Goal: Understand process/instructions: Learn how to perform a task or action

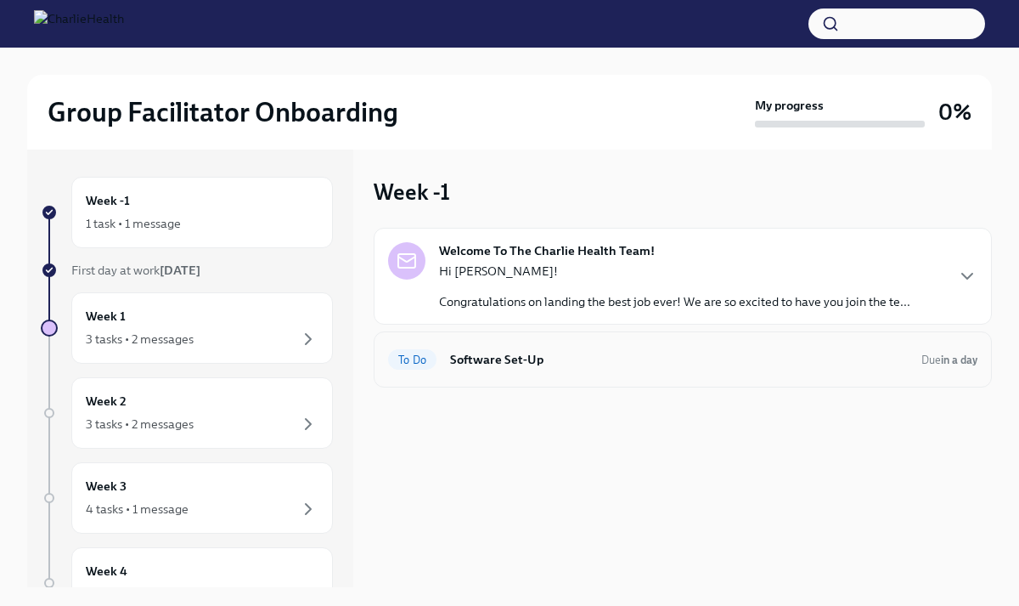
click at [518, 365] on h6 "Software Set-Up" at bounding box center [679, 359] width 458 height 19
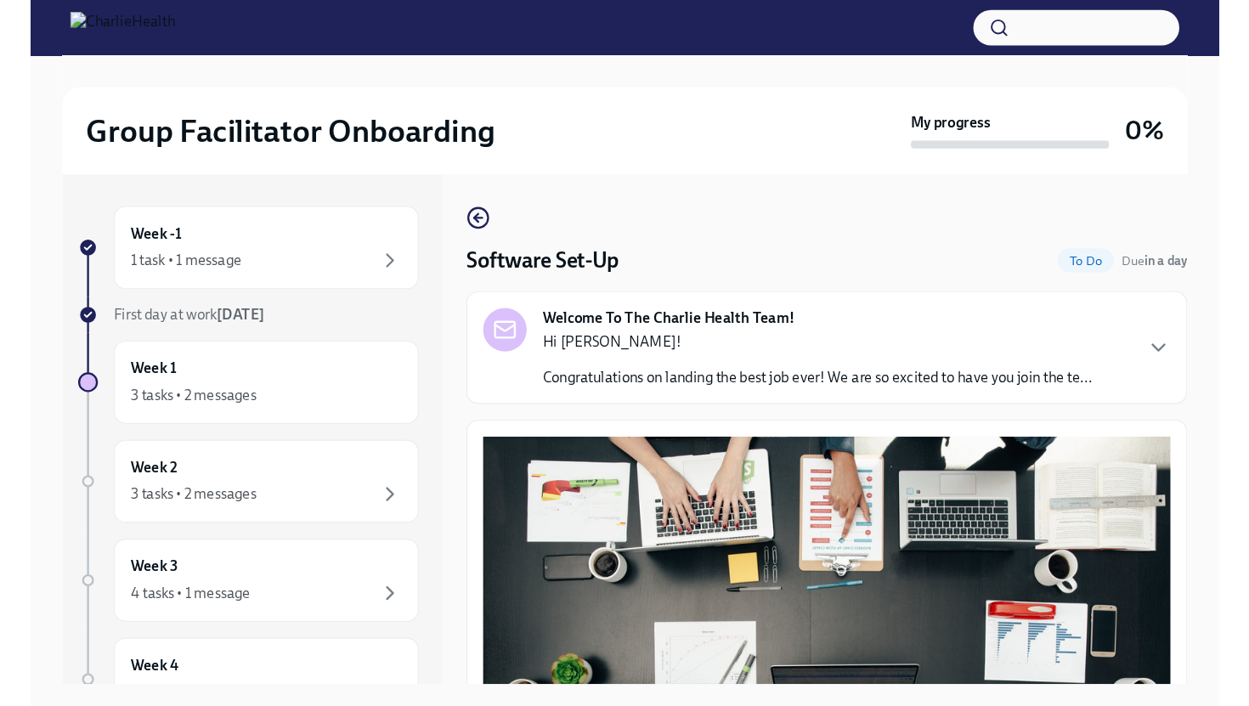
scroll to position [460, 0]
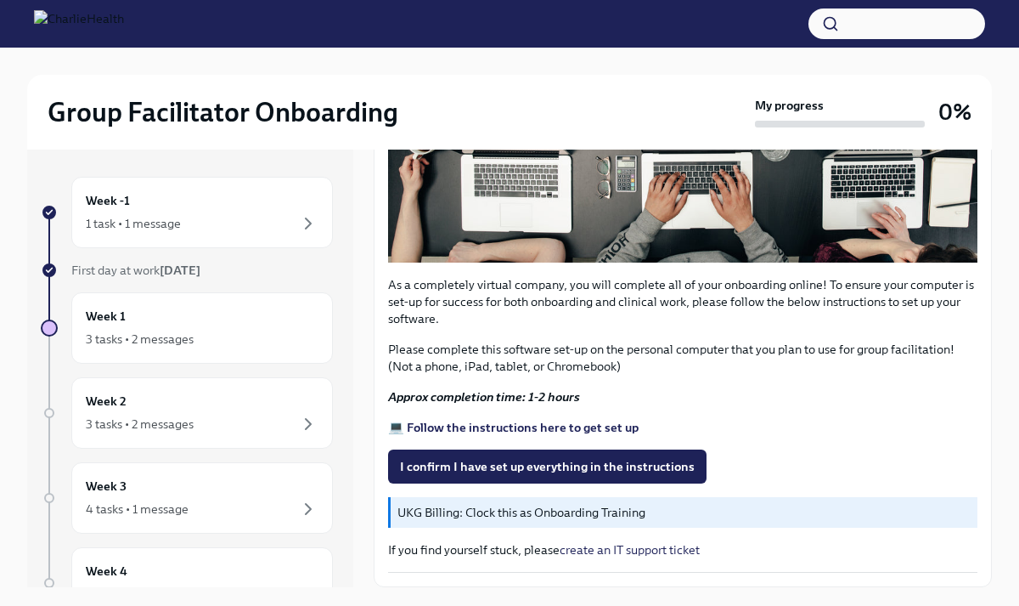
click at [542, 529] on div "As a completely virtual company, you will complete all of your onboarding onlin…" at bounding box center [683, 243] width 590 height 658
click at [526, 421] on strong "💻 Follow the instructions here to get set up" at bounding box center [513, 427] width 251 height 15
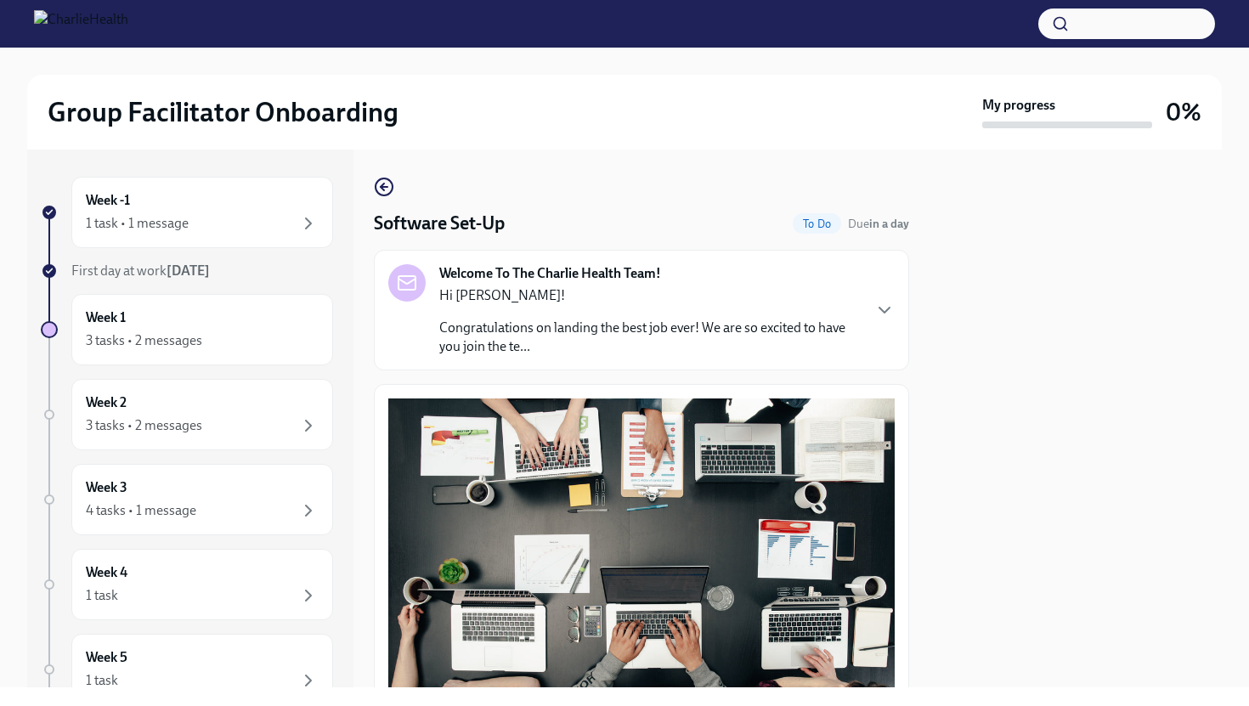
scroll to position [169, 0]
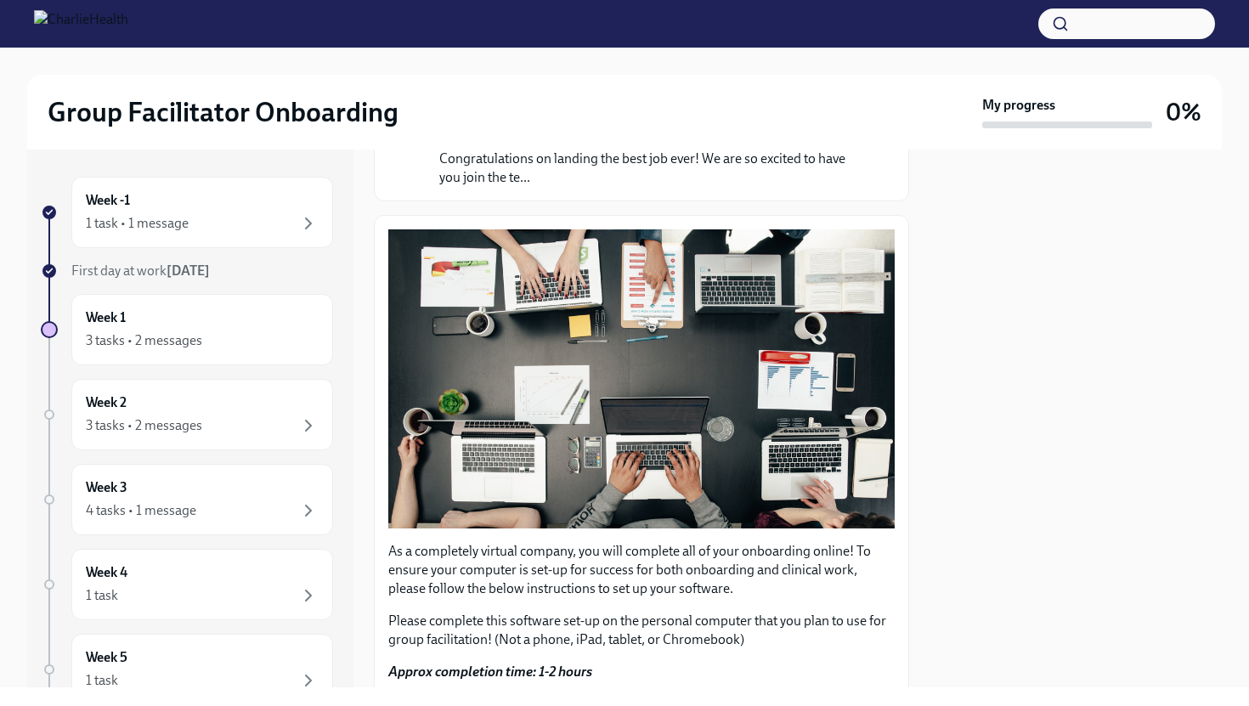
click at [65, 39] on div at bounding box center [624, 24] width 1249 height 48
click at [48, 19] on img at bounding box center [81, 23] width 94 height 27
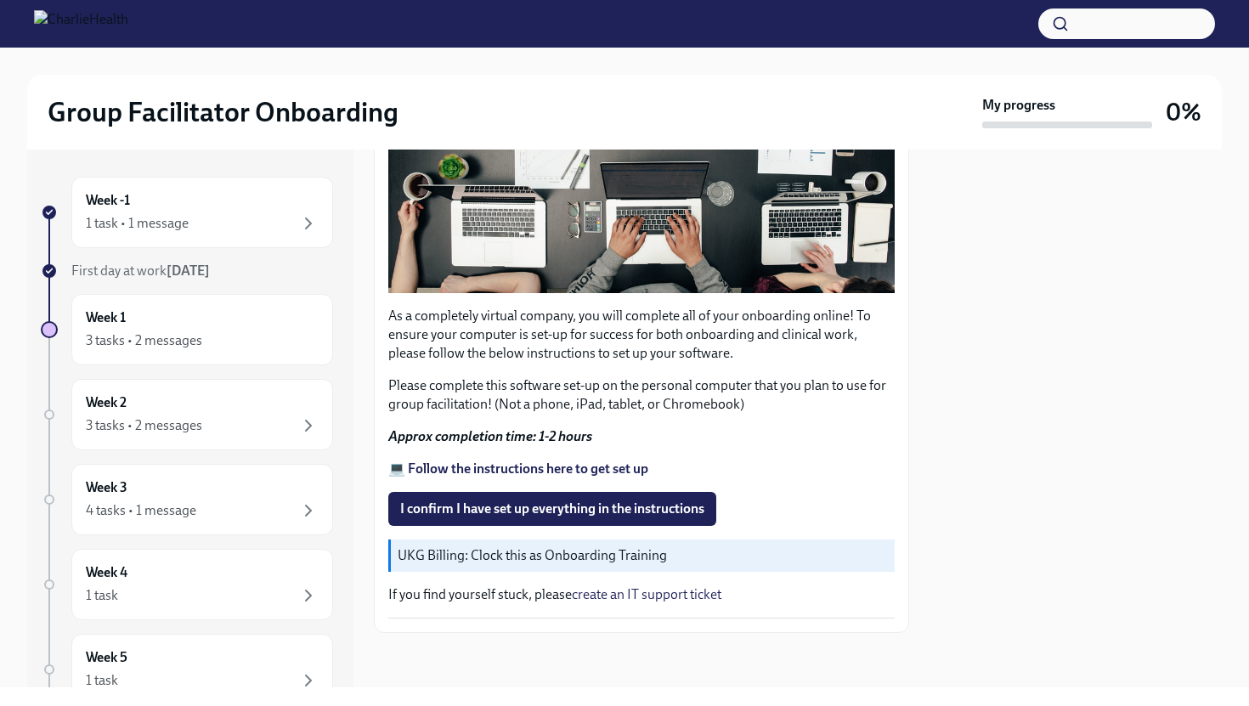
click at [649, 600] on link "create an IT support ticket" at bounding box center [647, 594] width 150 height 16
click at [112, 37] on img at bounding box center [81, 23] width 94 height 27
click at [118, 119] on h2 "Group Facilitator Onboarding" at bounding box center [223, 112] width 351 height 34
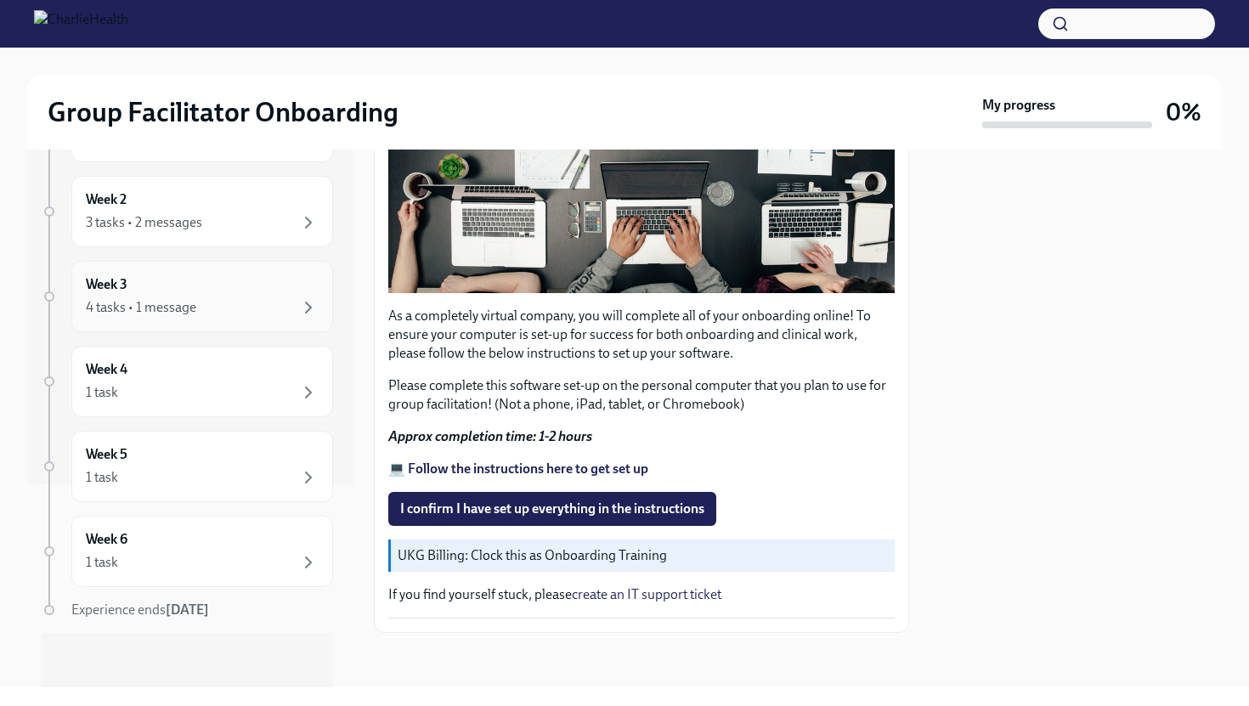
scroll to position [0, 0]
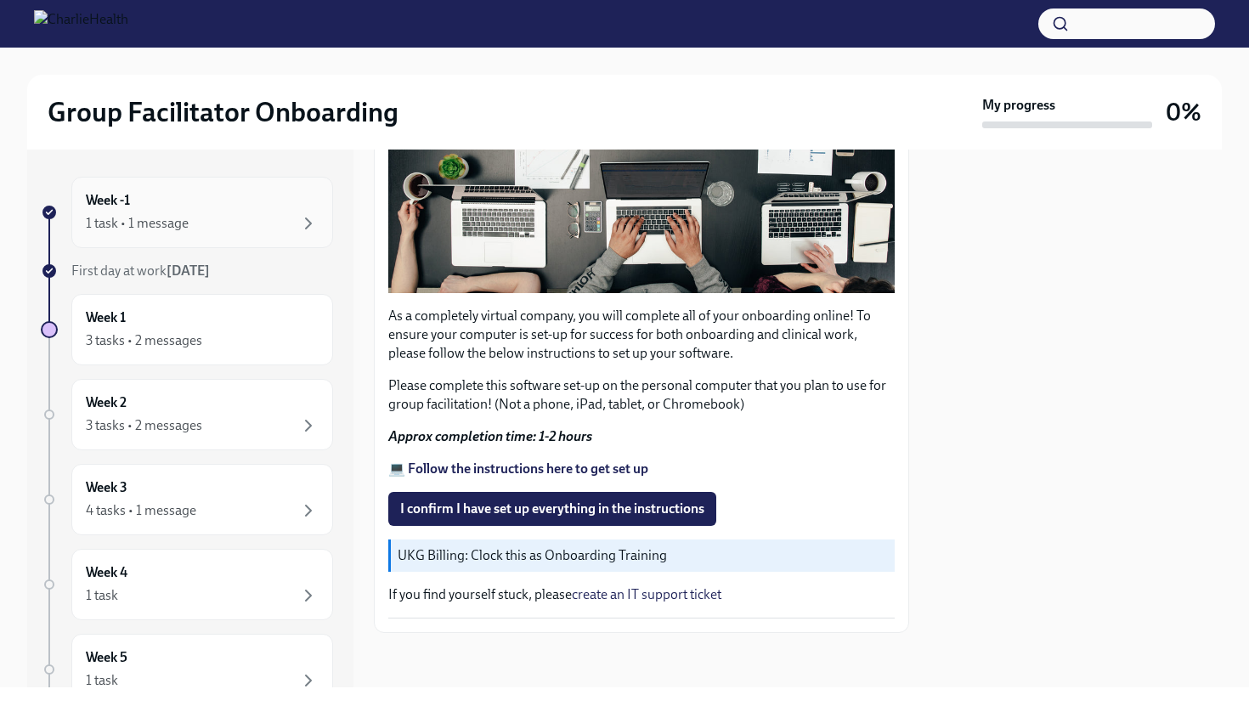
click at [150, 214] on div "1 task • 1 message" at bounding box center [137, 223] width 103 height 19
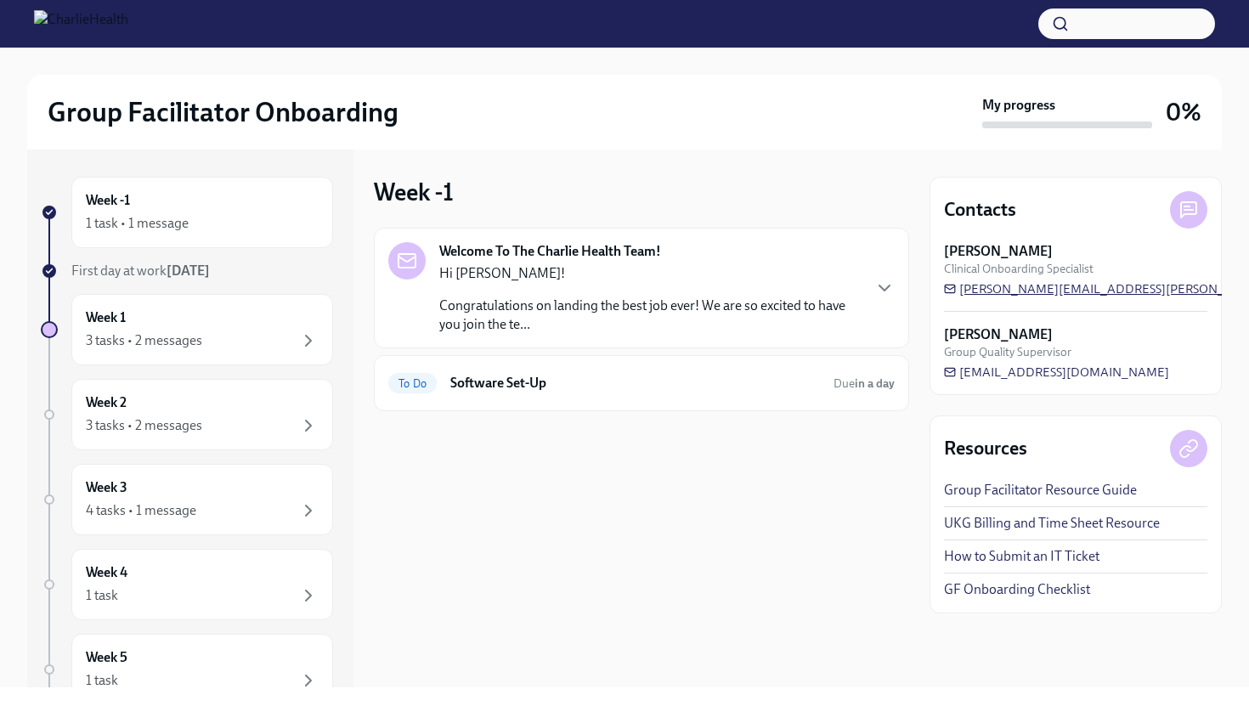
click at [1018, 290] on span "[PERSON_NAME][EMAIL_ADDRESS][PERSON_NAME][DOMAIN_NAME]" at bounding box center [1156, 288] width 424 height 17
drag, startPoint x: 1148, startPoint y: 287, endPoint x: 942, endPoint y: 294, distance: 205.7
click at [942, 294] on div "Contacts [PERSON_NAME] Clinical Onboarding Specialist [PERSON_NAME][EMAIL_ADDRE…" at bounding box center [1075, 286] width 292 height 218
click at [517, 390] on h6 "Software Set-Up" at bounding box center [636, 383] width 372 height 19
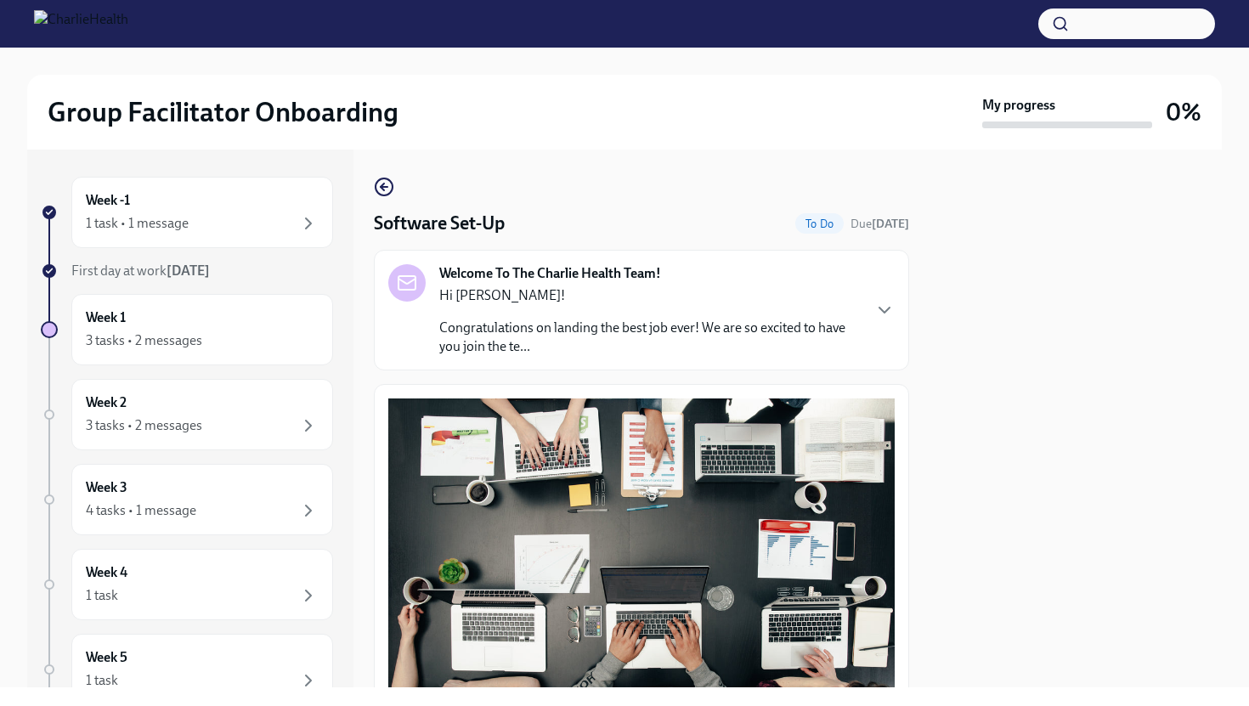
scroll to position [460, 0]
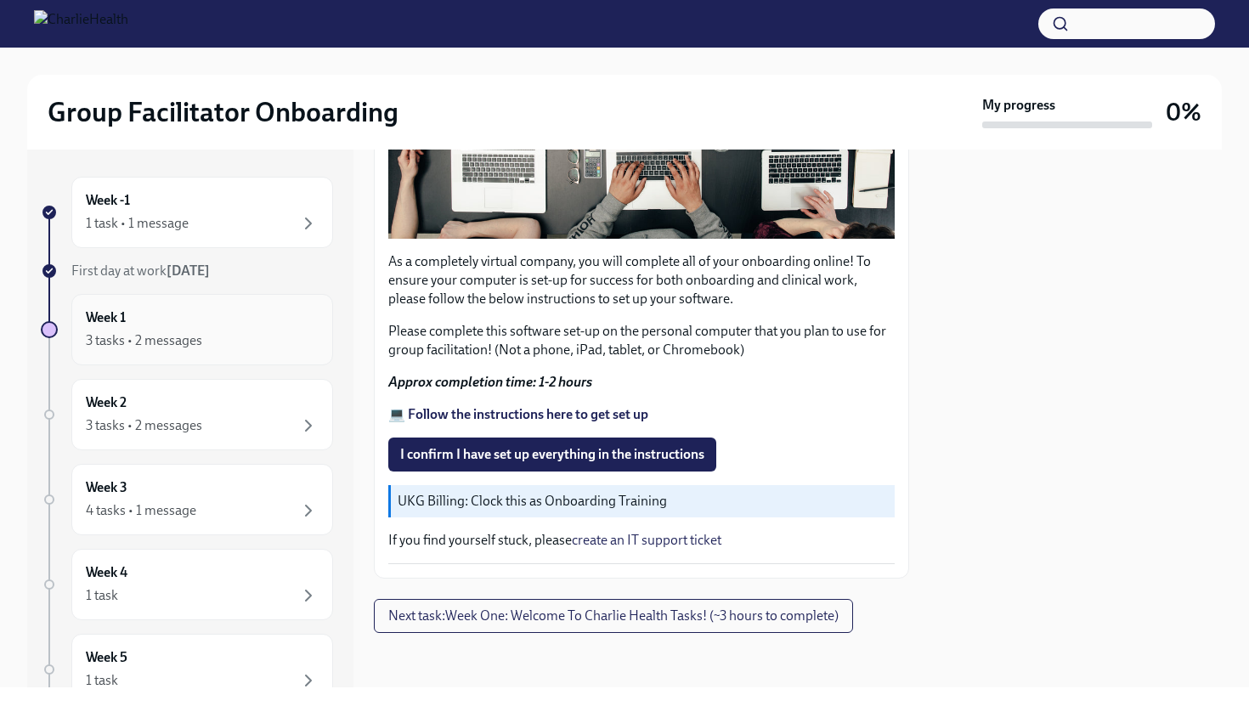
click at [287, 336] on div "3 tasks • 2 messages" at bounding box center [202, 340] width 233 height 20
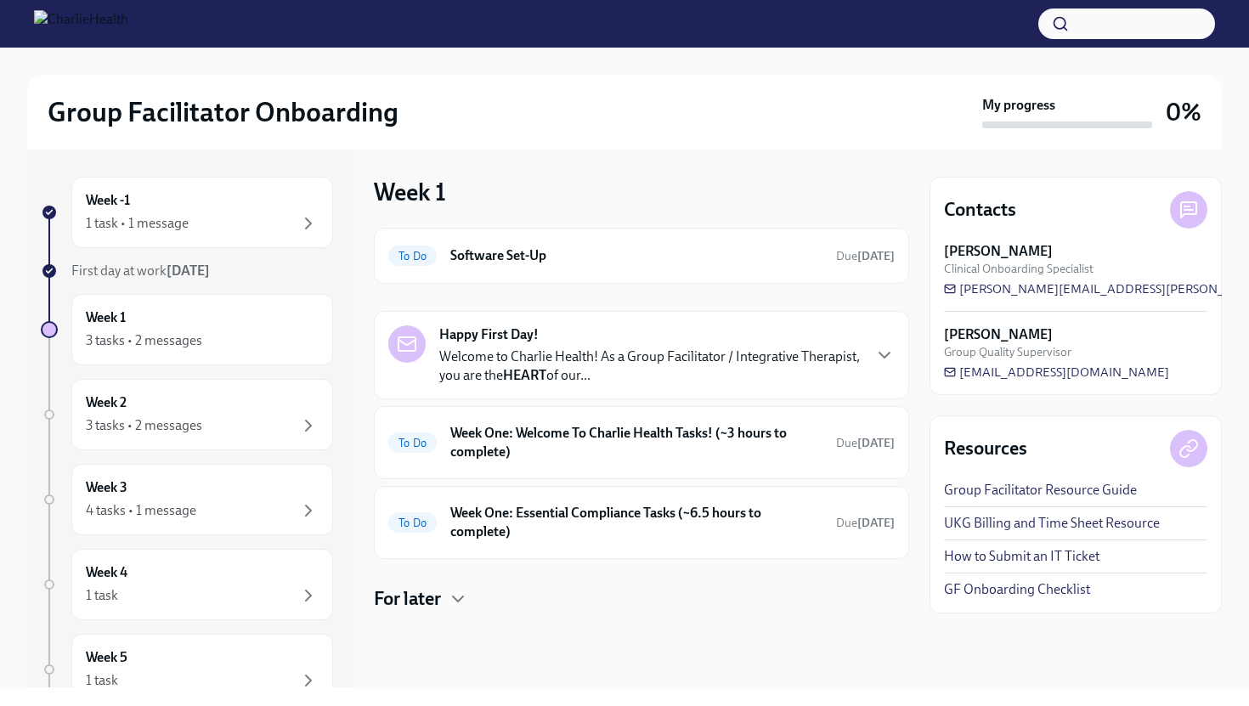
click at [506, 347] on p "Welcome to Charlie Health! As a Group Facilitator / Integrative Therapist, you …" at bounding box center [649, 365] width 421 height 37
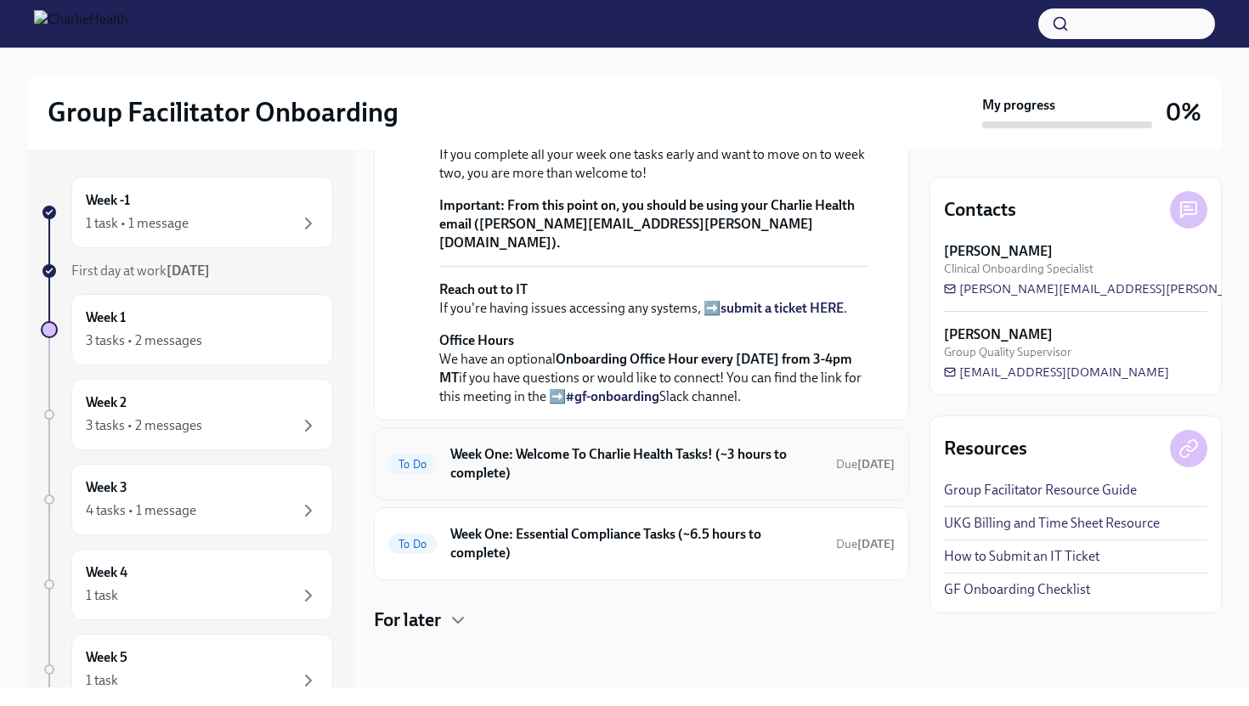
scroll to position [713, 0]
click at [522, 482] on h6 "Week One: Welcome To Charlie Health Tasks! (~3 hours to complete)" at bounding box center [636, 463] width 372 height 37
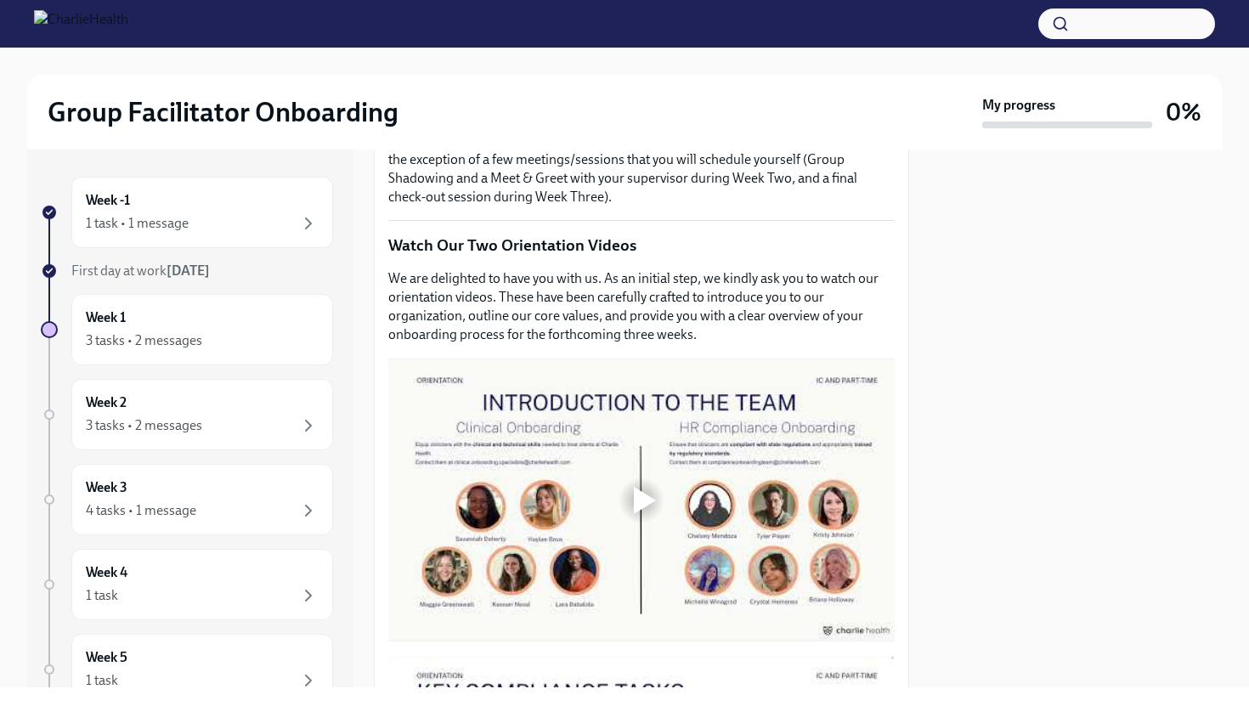
scroll to position [630, 0]
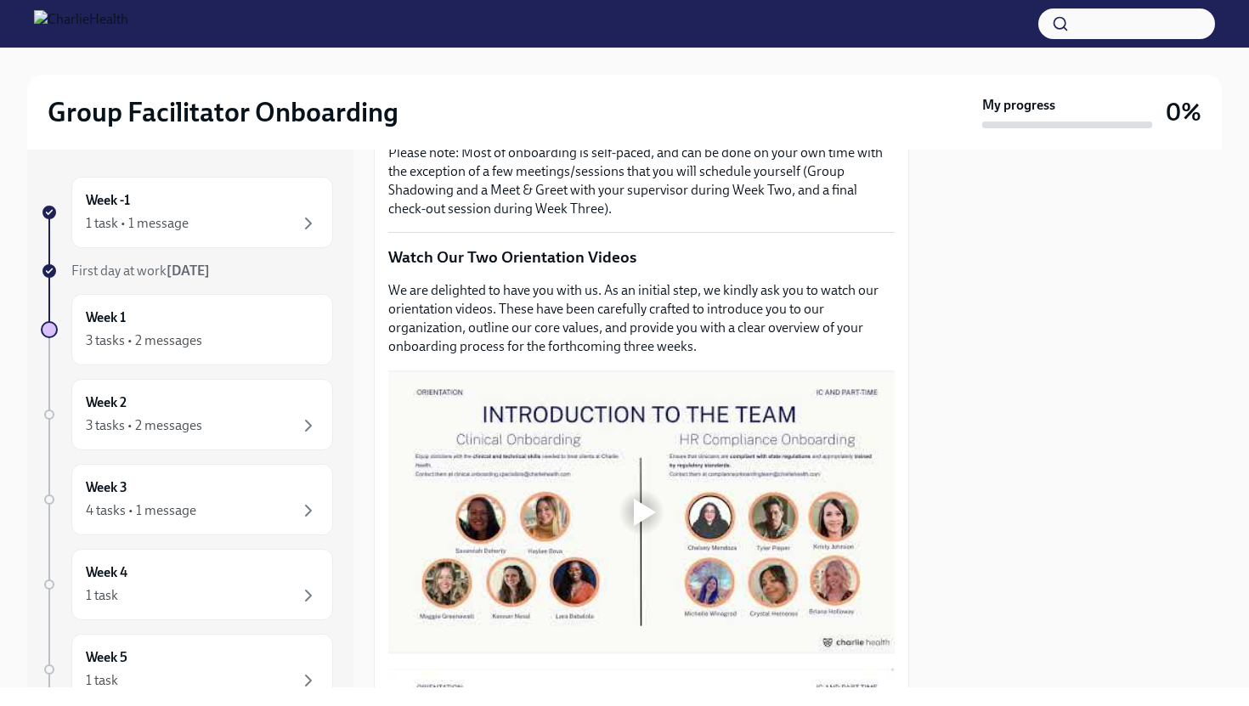
click at [616, 516] on div at bounding box center [641, 512] width 54 height 54
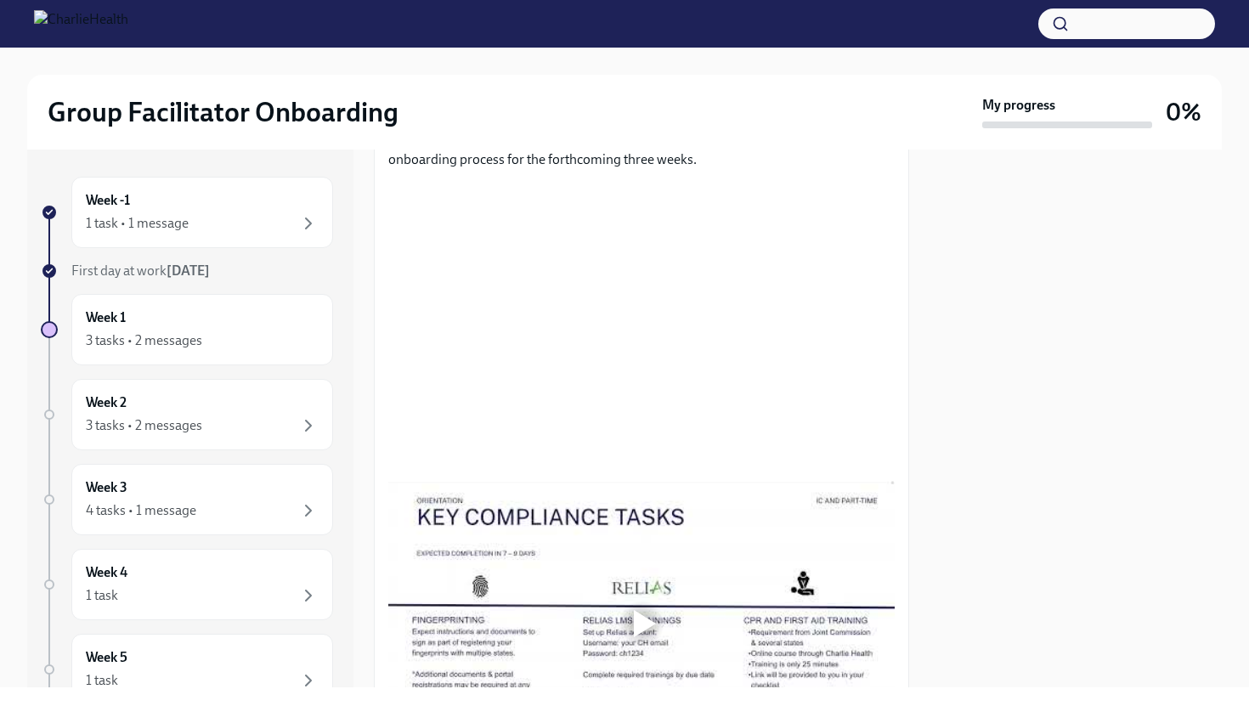
scroll to position [815, 0]
click at [631, 605] on div at bounding box center [641, 626] width 54 height 54
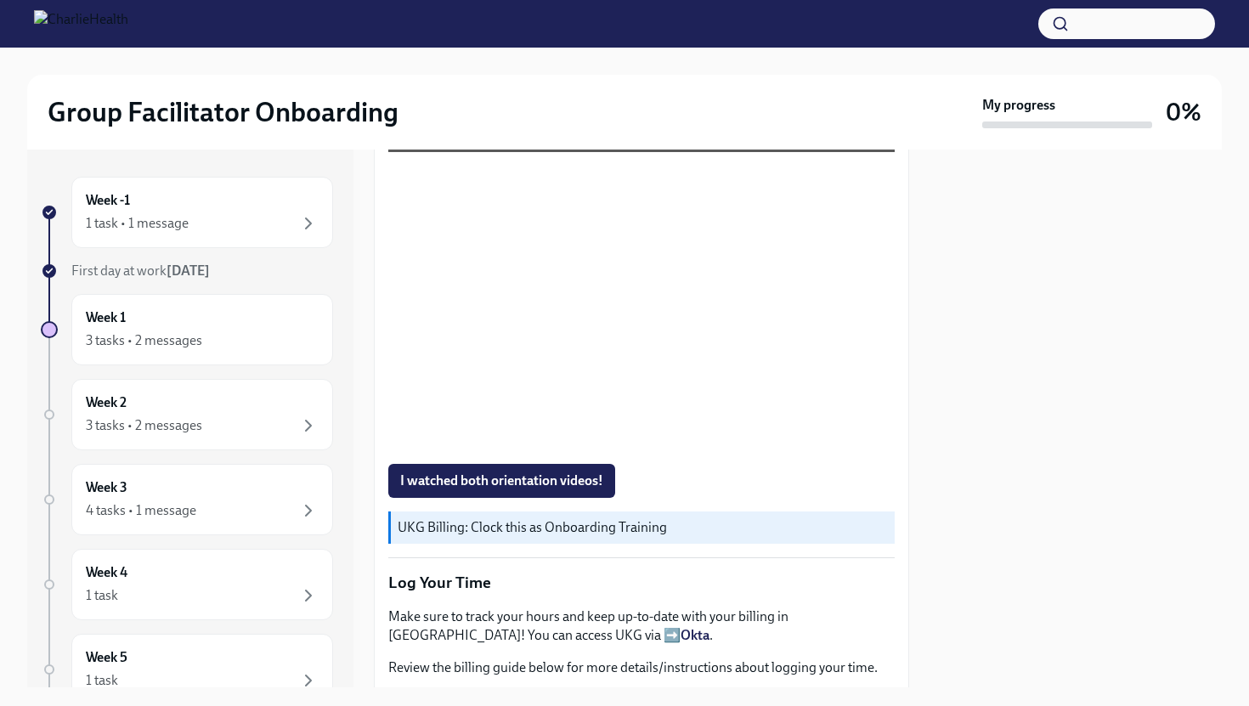
scroll to position [1385, 0]
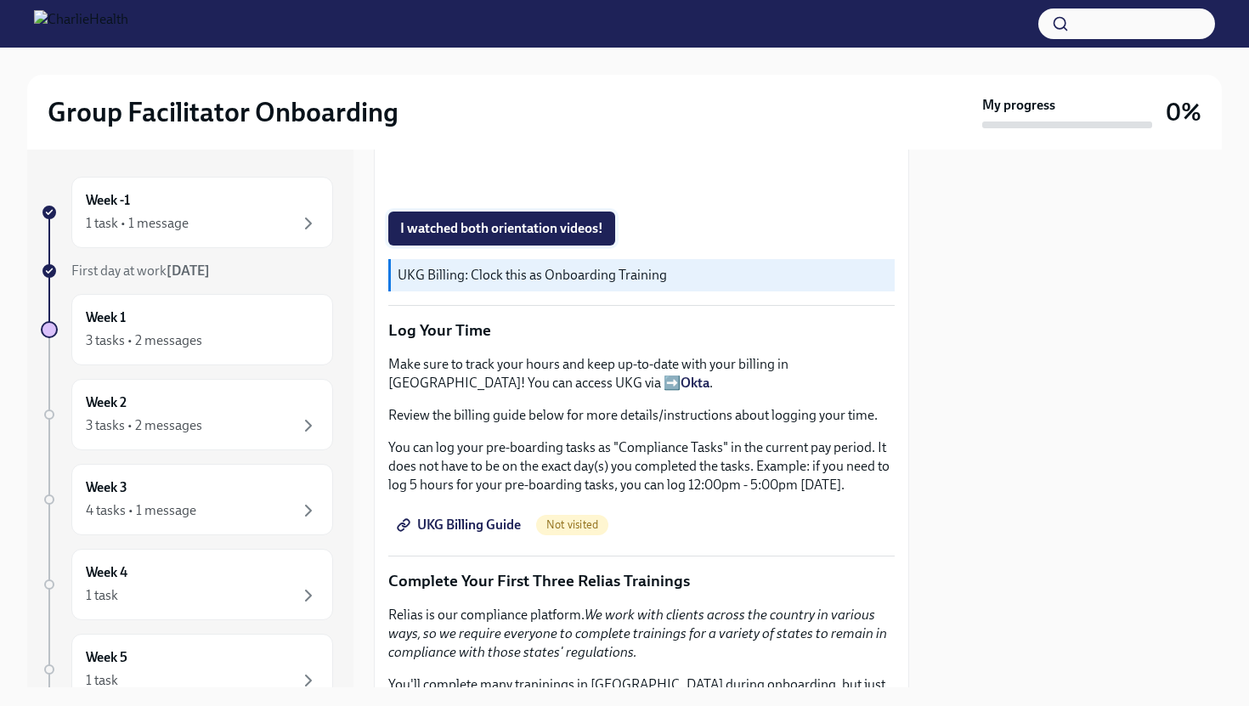
click at [488, 224] on span "I watched both orientation videos!" at bounding box center [501, 228] width 203 height 17
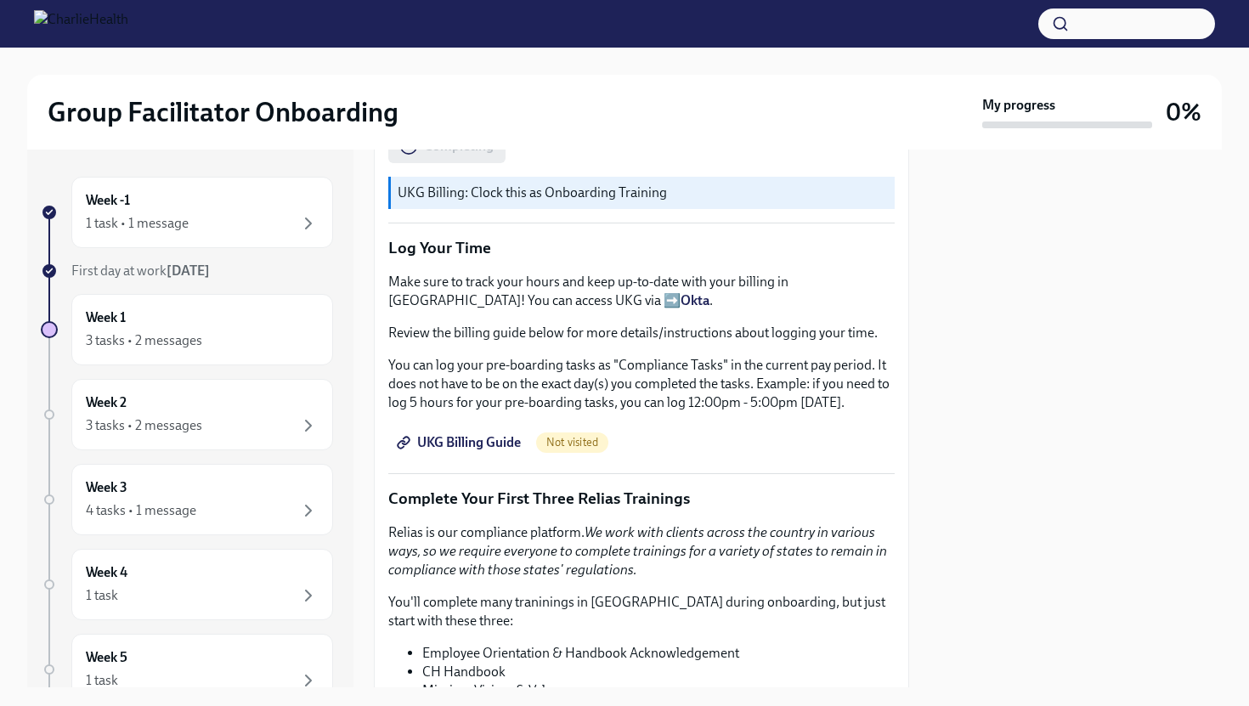
scroll to position [1491, 0]
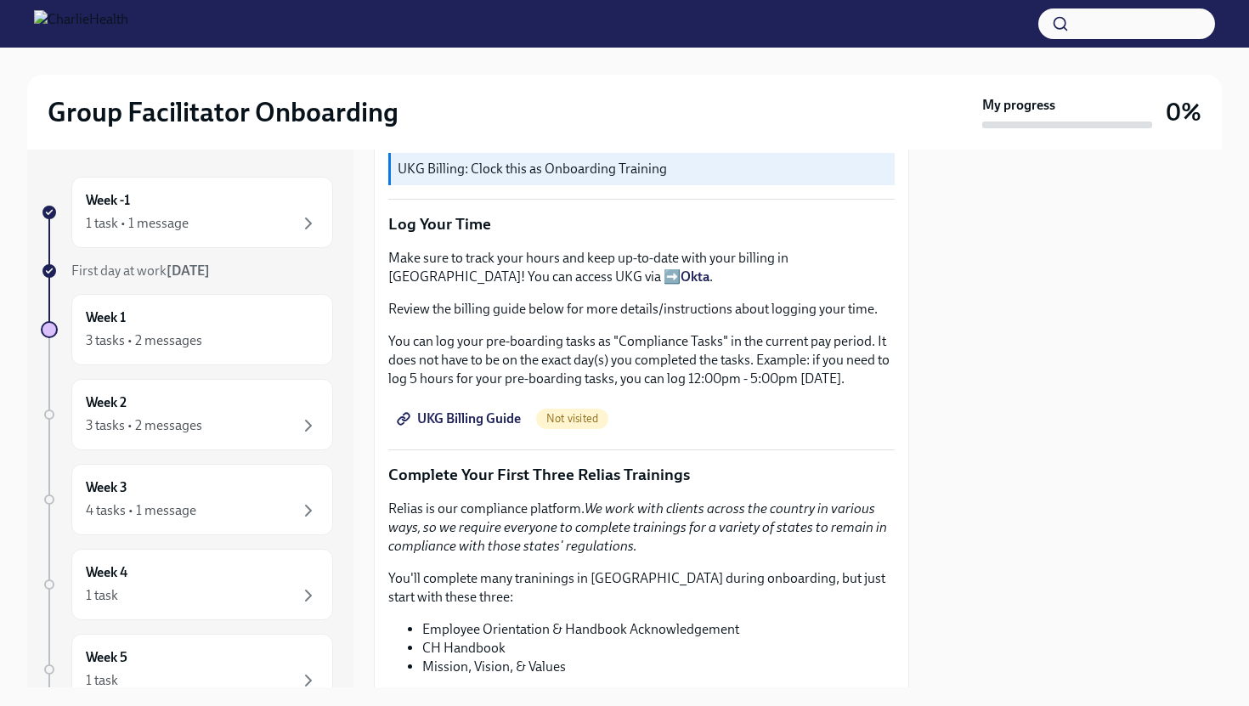
click at [459, 423] on span "UKG Billing Guide" at bounding box center [460, 418] width 121 height 17
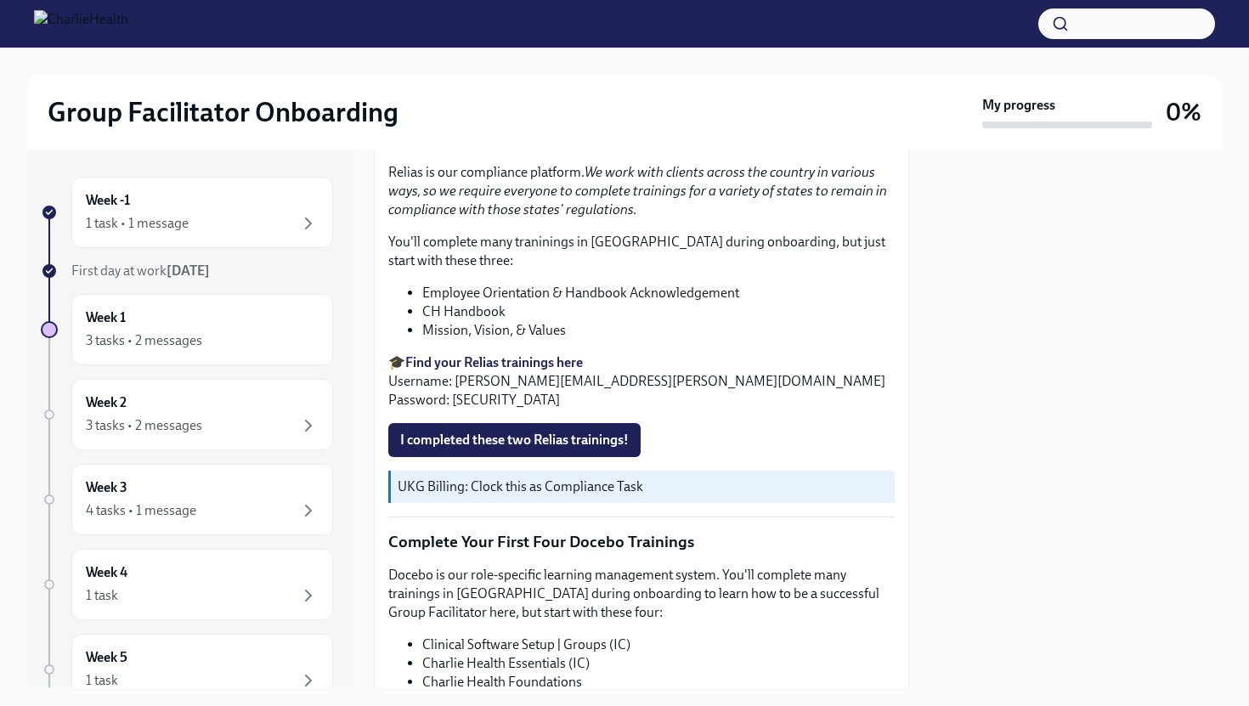
scroll to position [1794, 0]
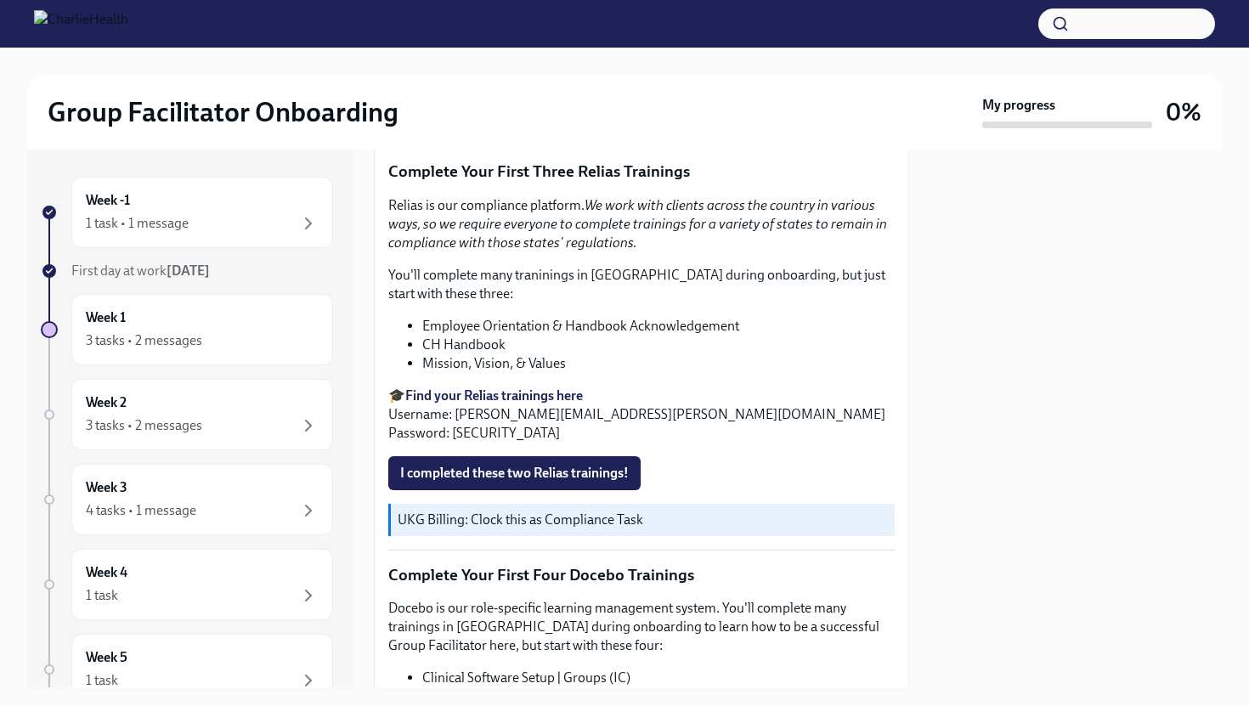
click at [482, 392] on strong "Find your Relias trainings here" at bounding box center [494, 395] width 178 height 16
drag, startPoint x: 453, startPoint y: 414, endPoint x: 656, endPoint y: 418, distance: 203.1
click at [656, 418] on p "🎓 Find your Relias trainings here Username: [PERSON_NAME][EMAIL_ADDRESS][PERSON…" at bounding box center [641, 414] width 506 height 56
copy p "[PERSON_NAME][EMAIL_ADDRESS][PERSON_NAME][DOMAIN_NAME]"
drag, startPoint x: 450, startPoint y: 435, endPoint x: 498, endPoint y: 435, distance: 47.6
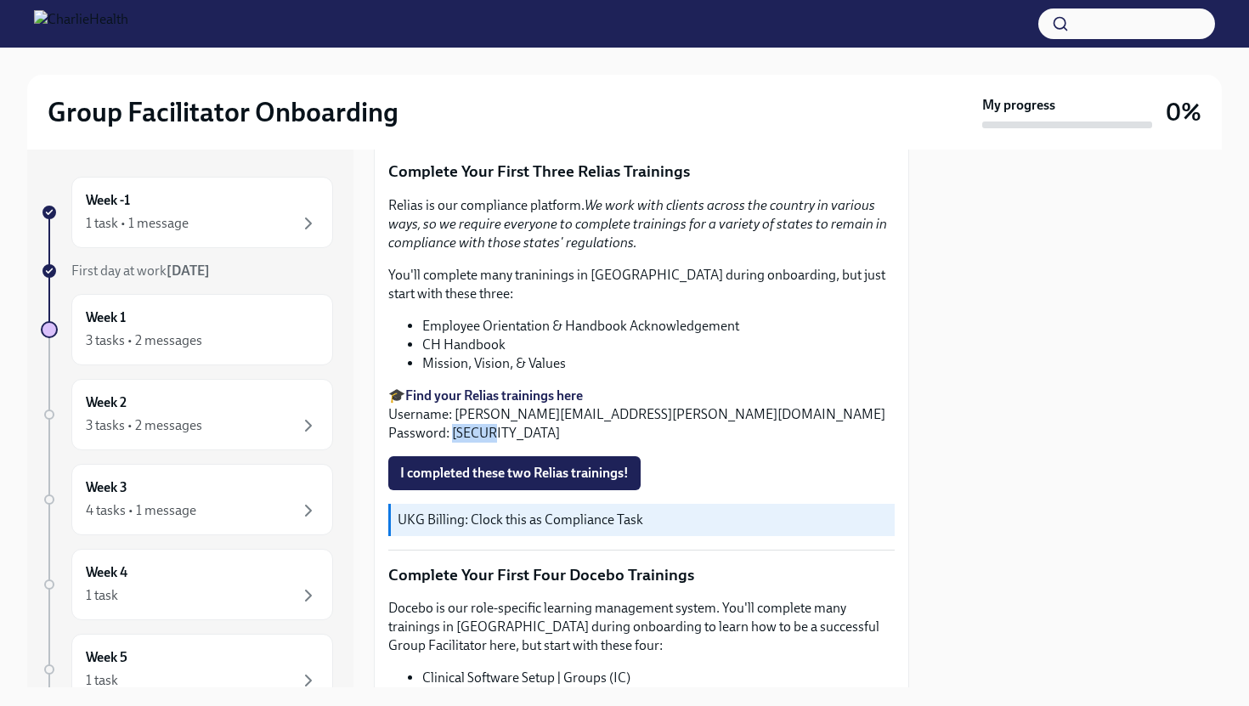
click at [498, 435] on p "🎓 Find your Relias trainings here Username: [PERSON_NAME][EMAIL_ADDRESS][PERSON…" at bounding box center [641, 414] width 506 height 56
copy p "ch1234"
drag, startPoint x: 455, startPoint y: 409, endPoint x: 662, endPoint y: 413, distance: 206.5
click at [662, 413] on p "🎓 Find your Relias trainings here Username: [PERSON_NAME][EMAIL_ADDRESS][PERSON…" at bounding box center [641, 414] width 506 height 56
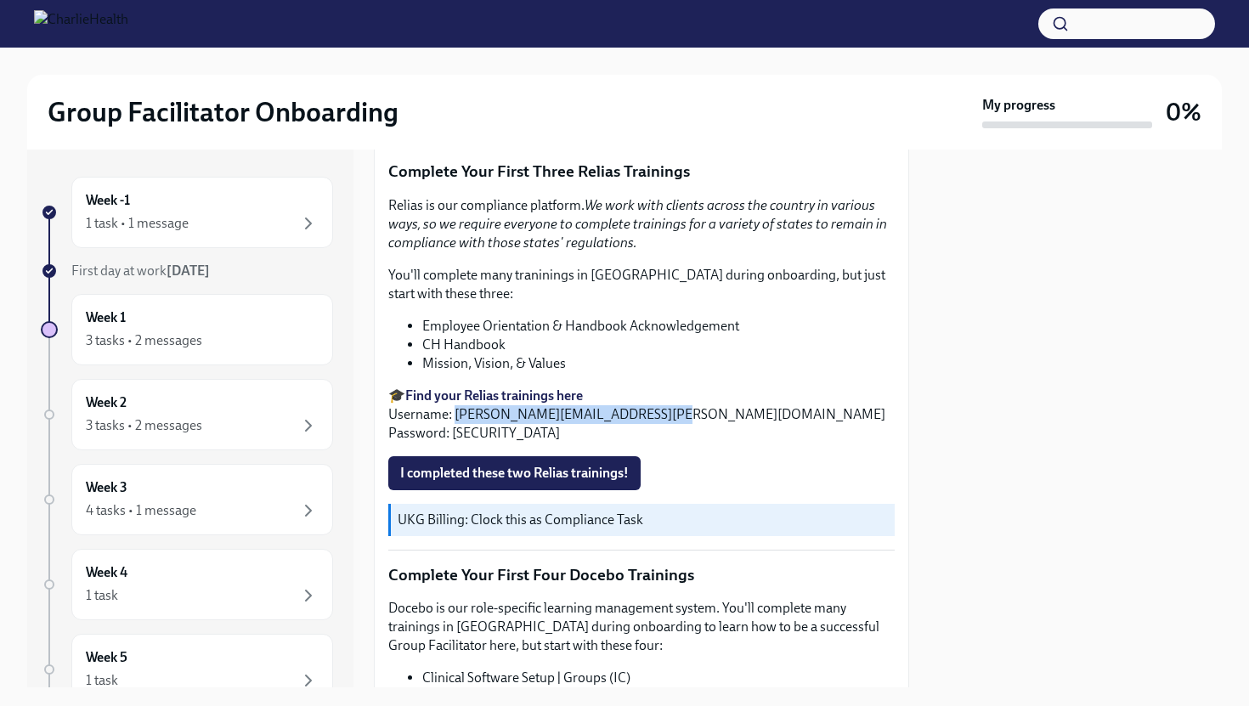
copy p "[PERSON_NAME][EMAIL_ADDRESS][PERSON_NAME][DOMAIN_NAME]"
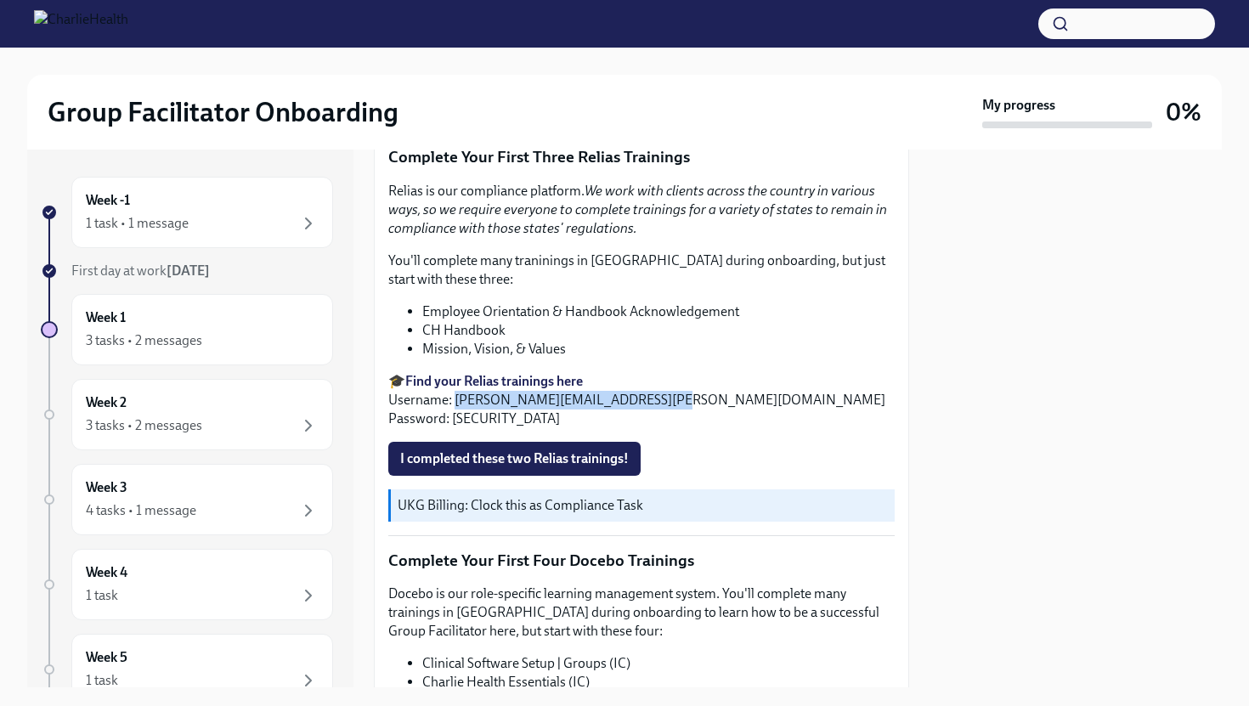
scroll to position [1812, 0]
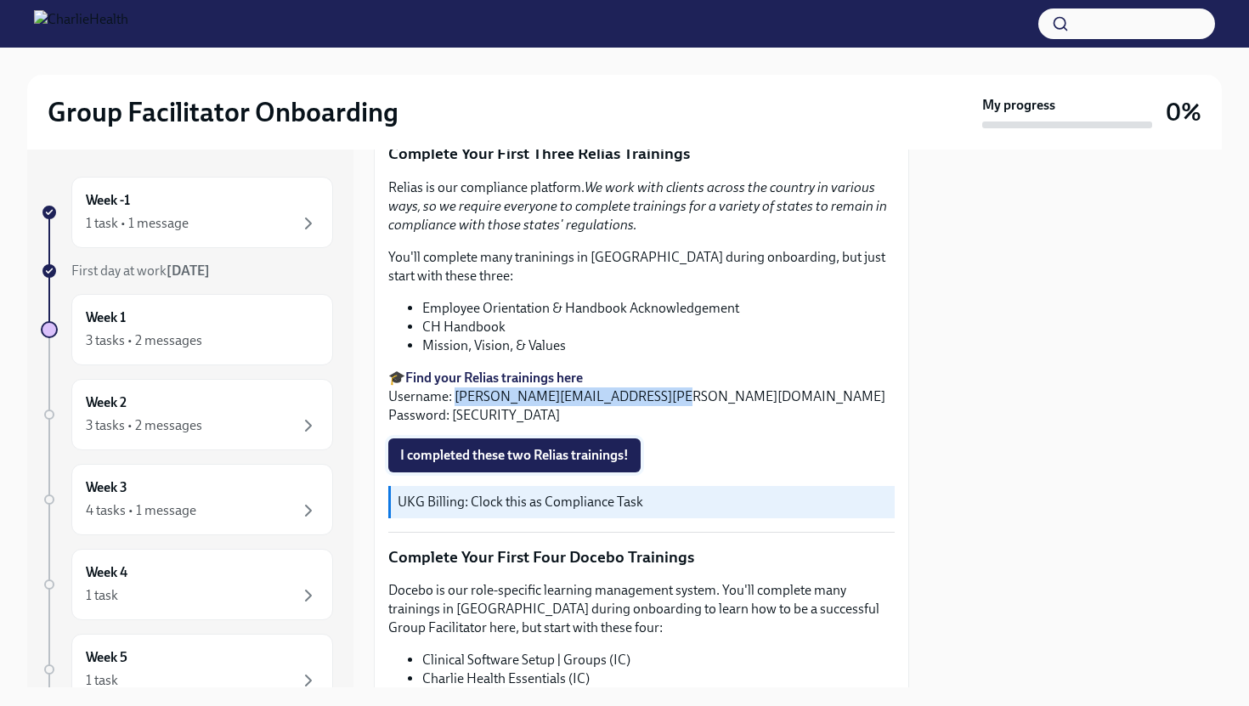
click at [547, 459] on span "I completed these two Relias trainings!" at bounding box center [514, 455] width 228 height 17
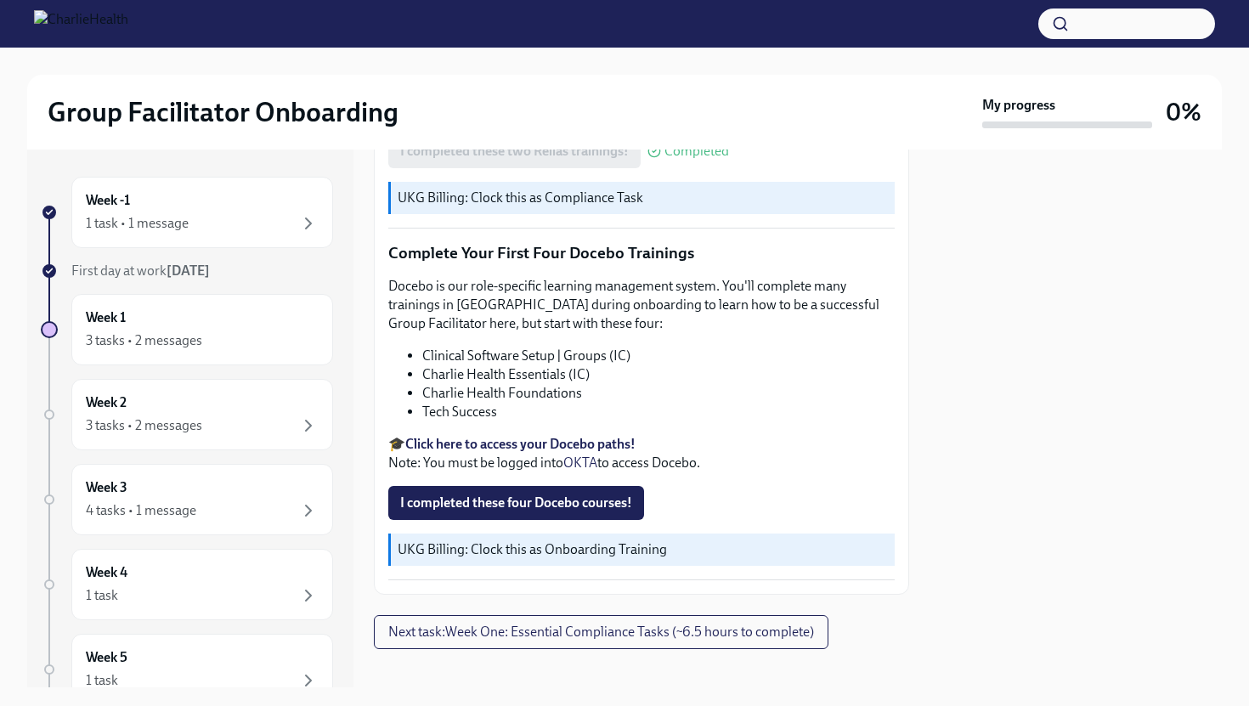
scroll to position [2132, 0]
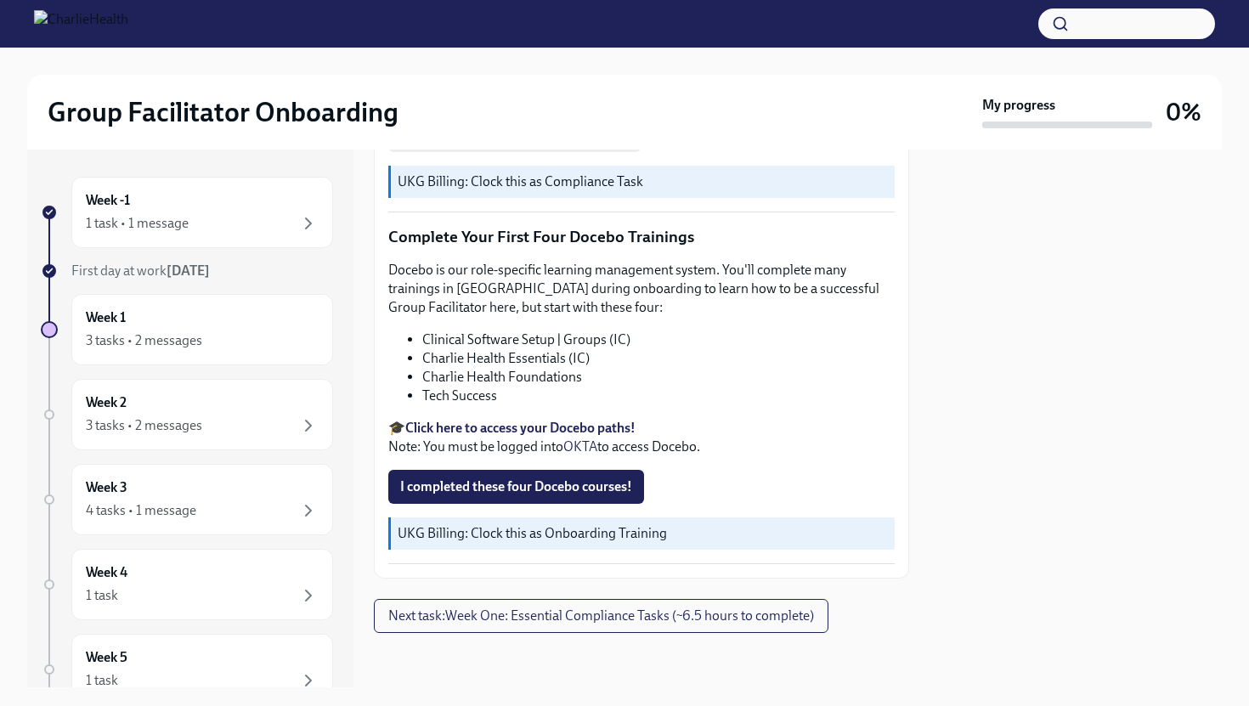
click at [539, 428] on strong "Click here to access your Docebo paths!" at bounding box center [520, 428] width 230 height 16
click at [463, 367] on li "Charlie Health Essentials (IC)" at bounding box center [658, 358] width 472 height 19
